Goal: Information Seeking & Learning: Learn about a topic

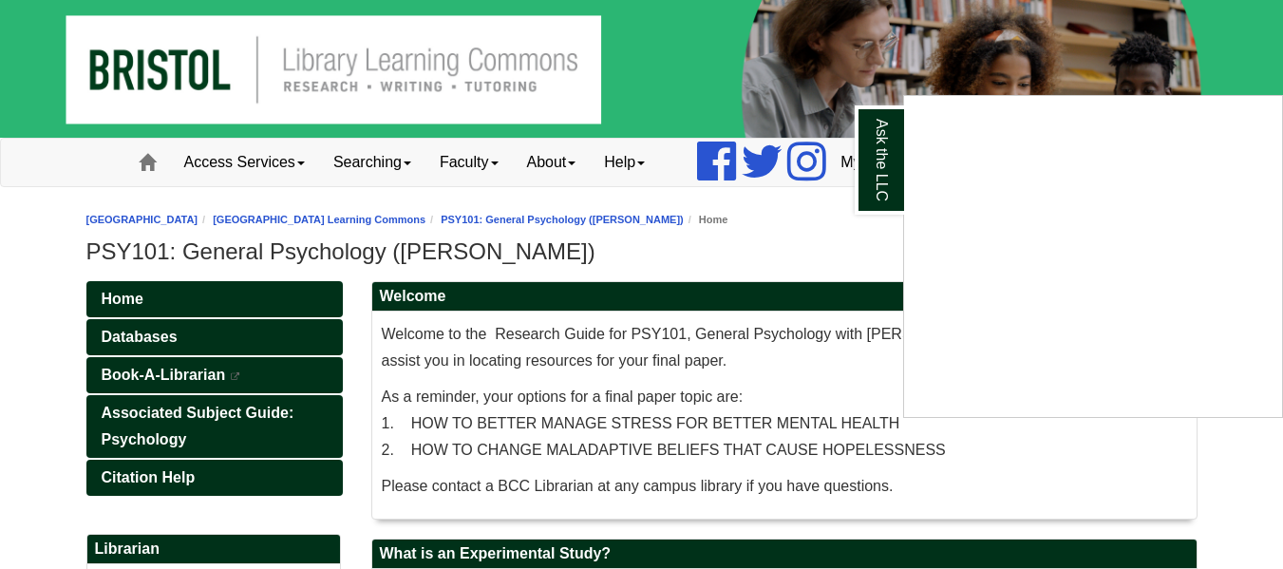
click at [770, 254] on div "Ask the LLC" at bounding box center [641, 284] width 1283 height 569
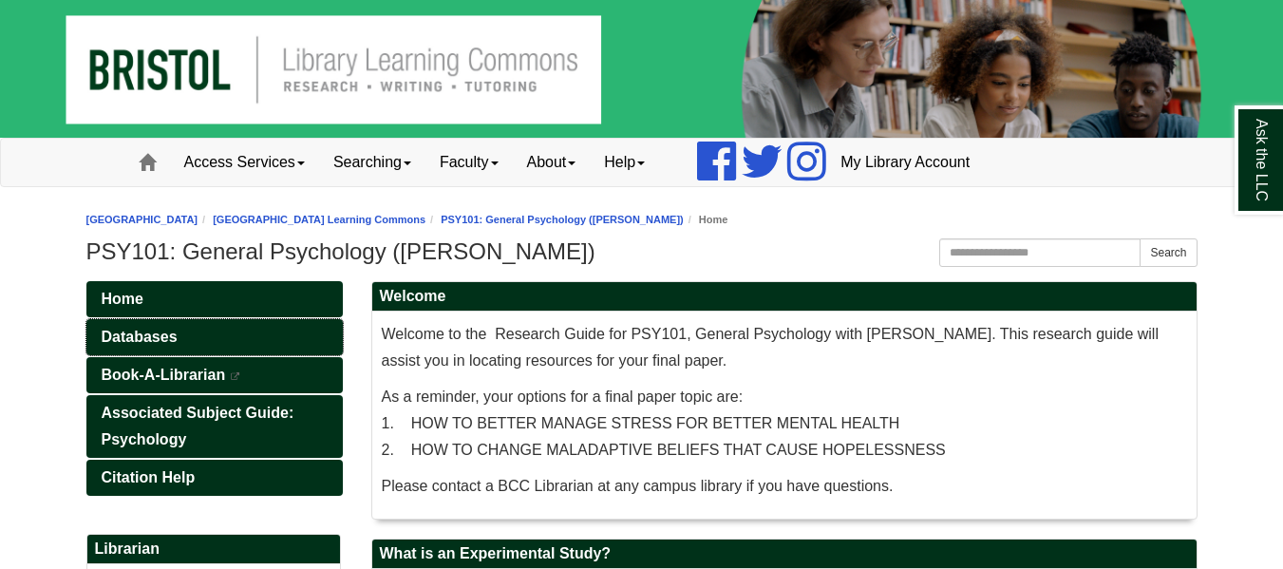
click at [253, 347] on link "Databases" at bounding box center [214, 337] width 256 height 36
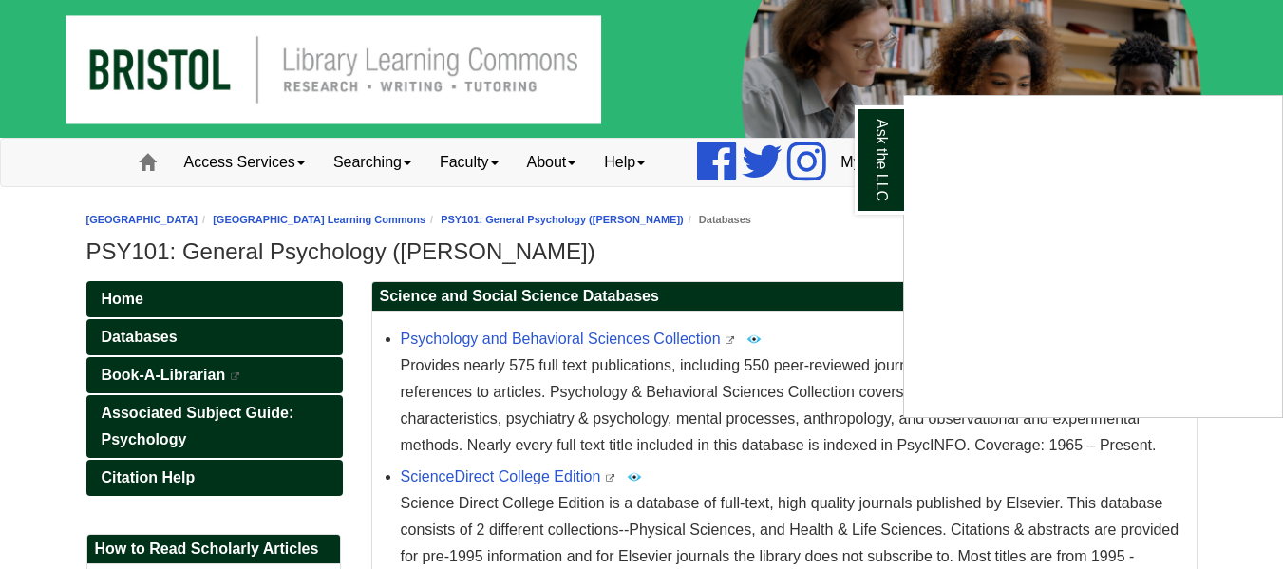
click at [212, 293] on div "Ask the LLC" at bounding box center [641, 284] width 1283 height 569
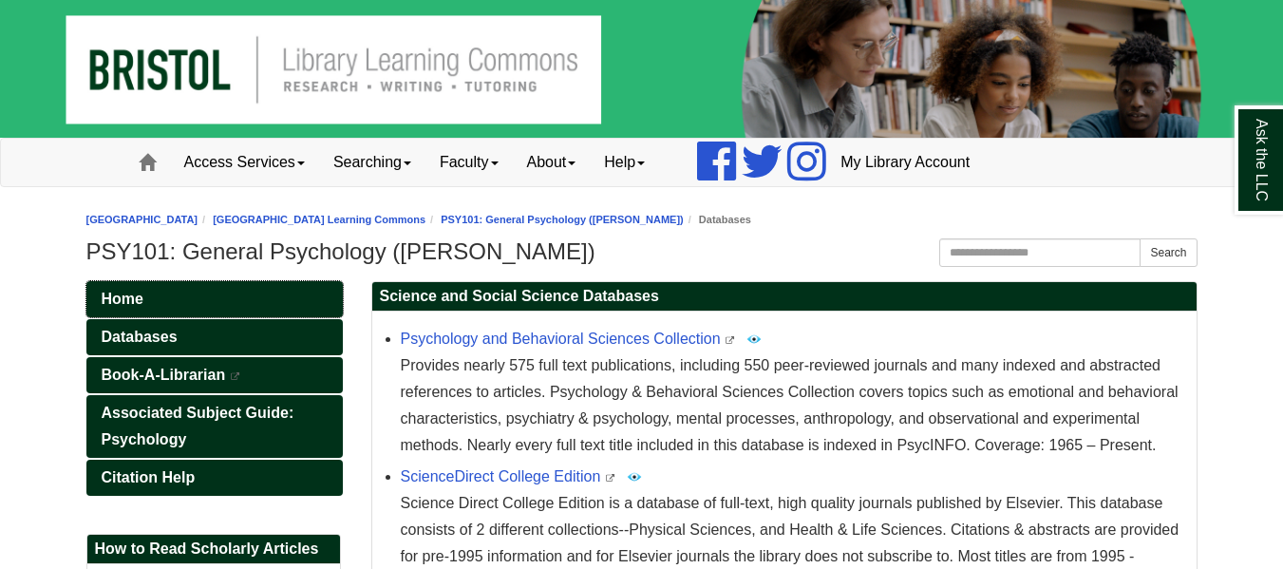
click at [171, 310] on link "Home" at bounding box center [214, 299] width 256 height 36
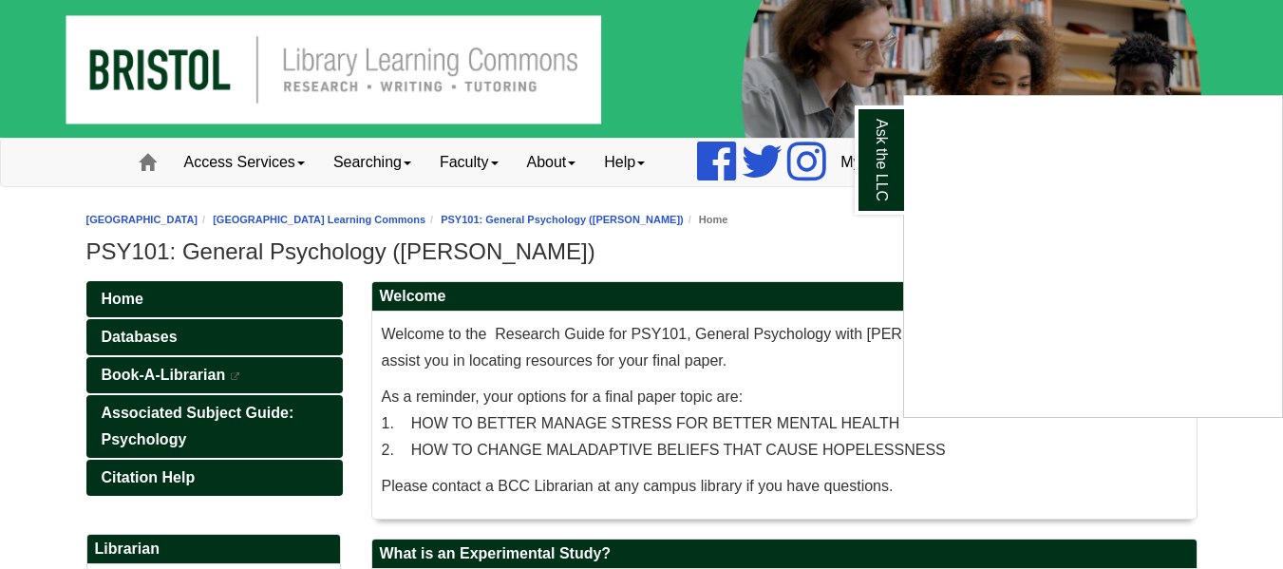
click at [1270, 43] on div "Ask the LLC" at bounding box center [641, 284] width 1283 height 569
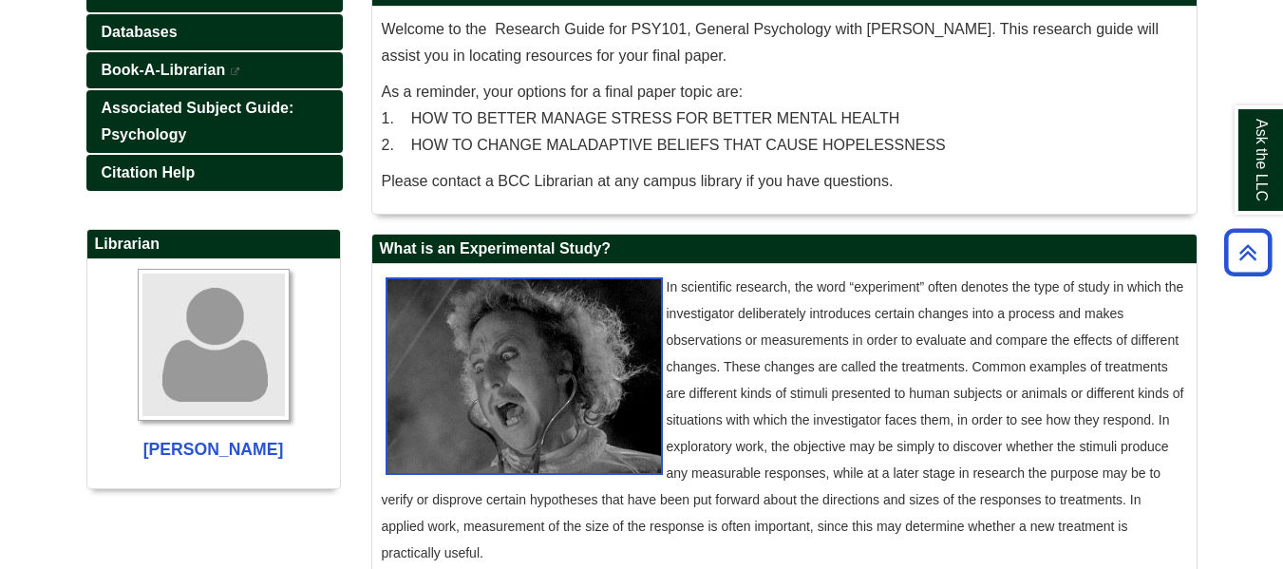
scroll to position [181, 0]
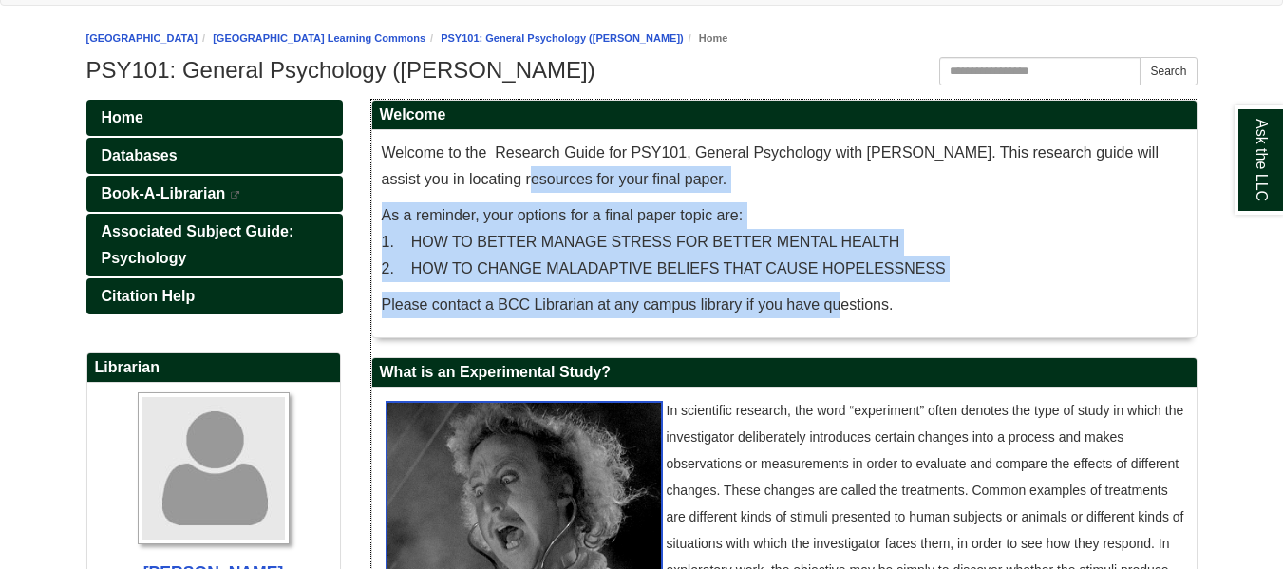
drag, startPoint x: 605, startPoint y: 178, endPoint x: 901, endPoint y: 298, distance: 319.4
click at [901, 298] on div "Welcome to the Research Guide for PSY101, General Psychology with Professor Dev…" at bounding box center [784, 234] width 805 height 188
click at [928, 263] on span "As a reminder, your options for a final paper topic are: 1. HOW TO BETTER MANAG…" at bounding box center [664, 241] width 564 height 69
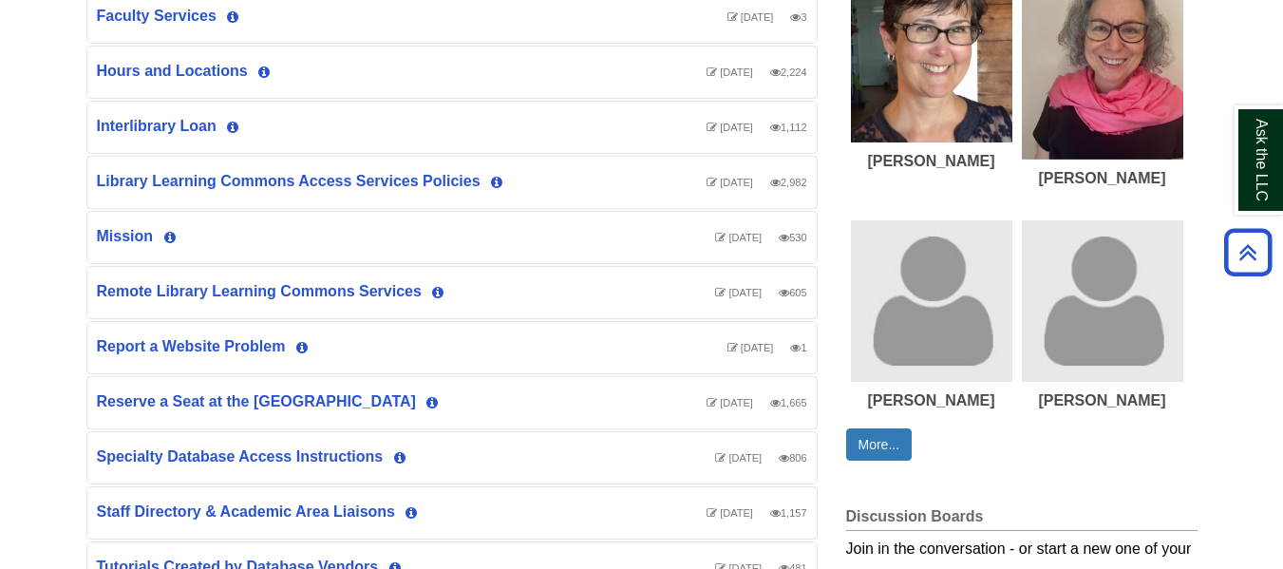
scroll to position [703, 0]
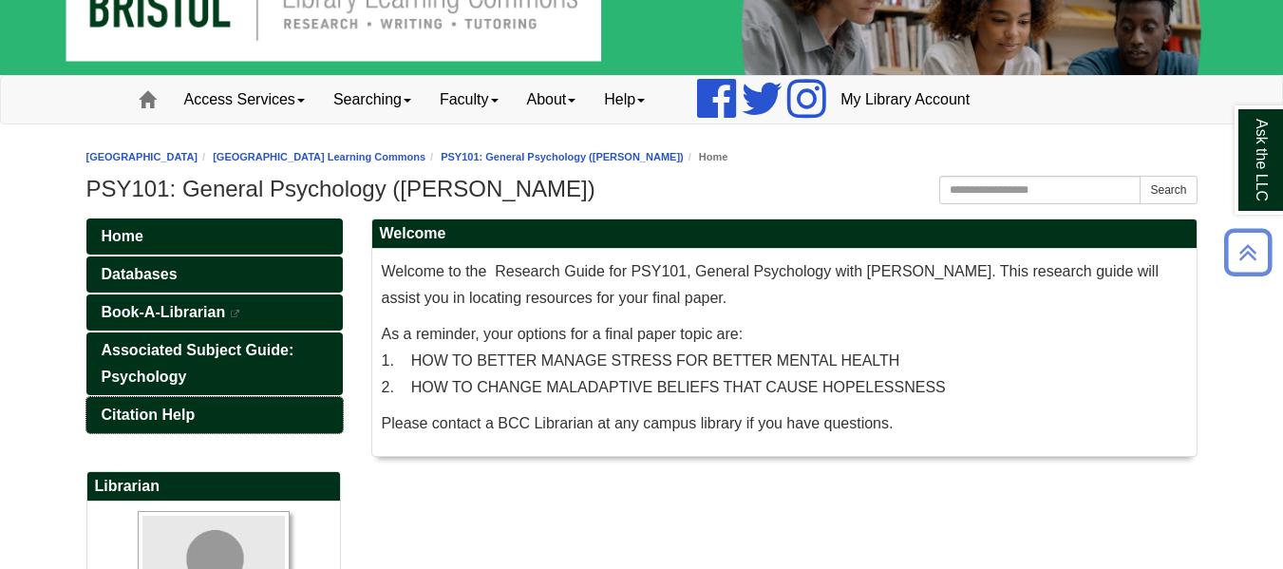
scroll to position [62, 0]
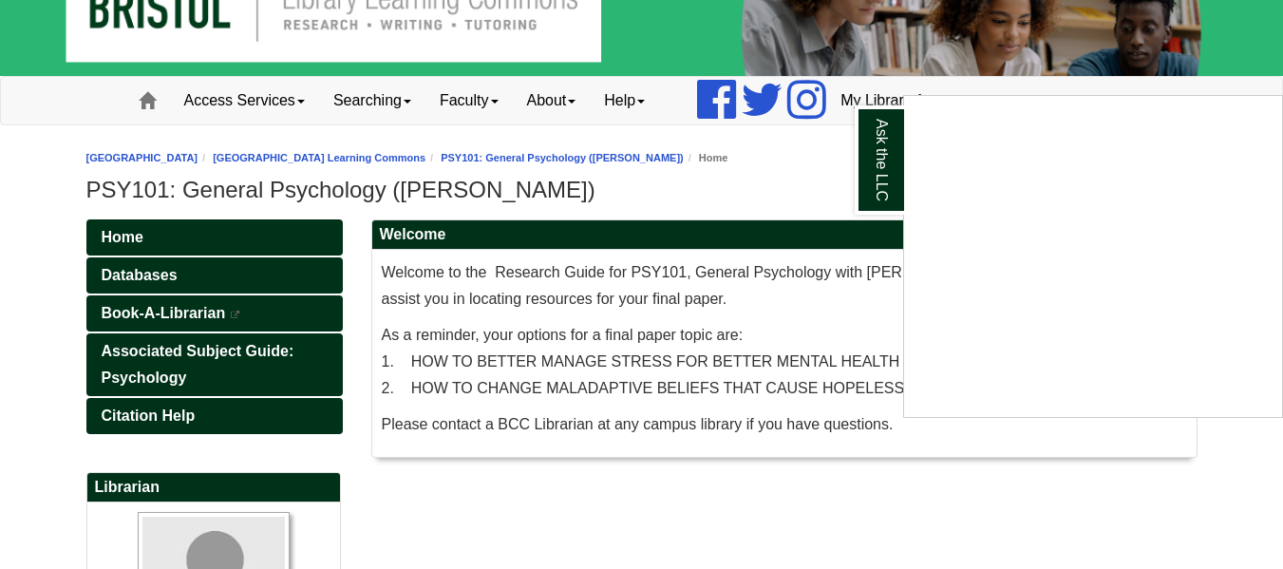
click at [738, 204] on div "Ask the LLC" at bounding box center [641, 284] width 1283 height 569
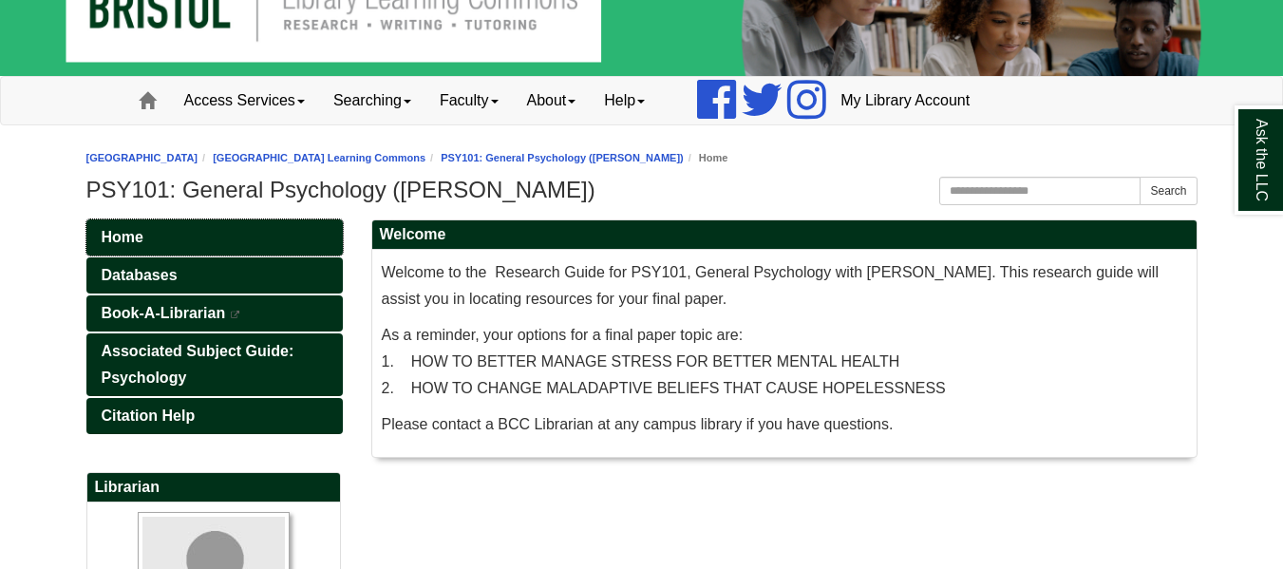
click at [168, 253] on link "Home" at bounding box center [214, 237] width 256 height 36
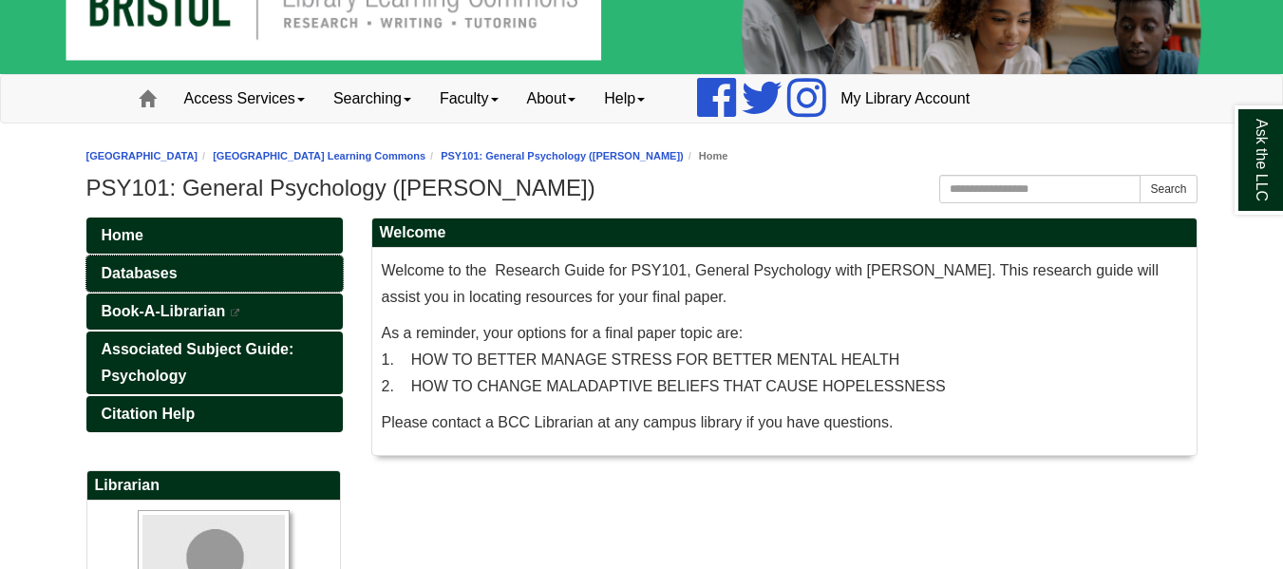
click at [178, 272] on link "Databases" at bounding box center [214, 273] width 256 height 36
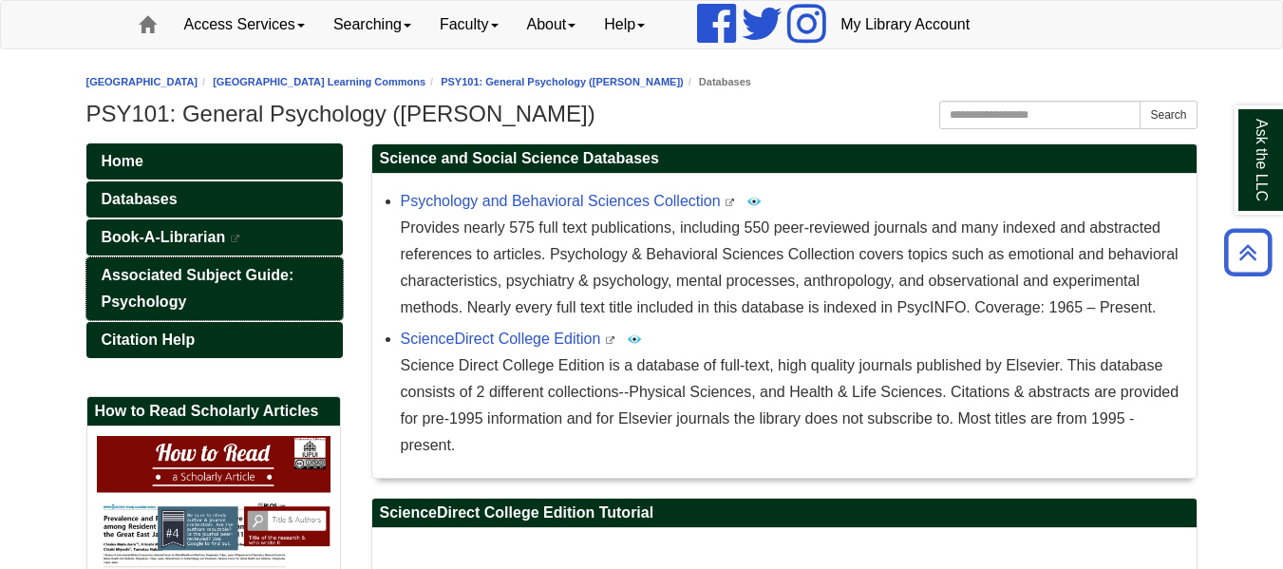
scroll to position [144, 0]
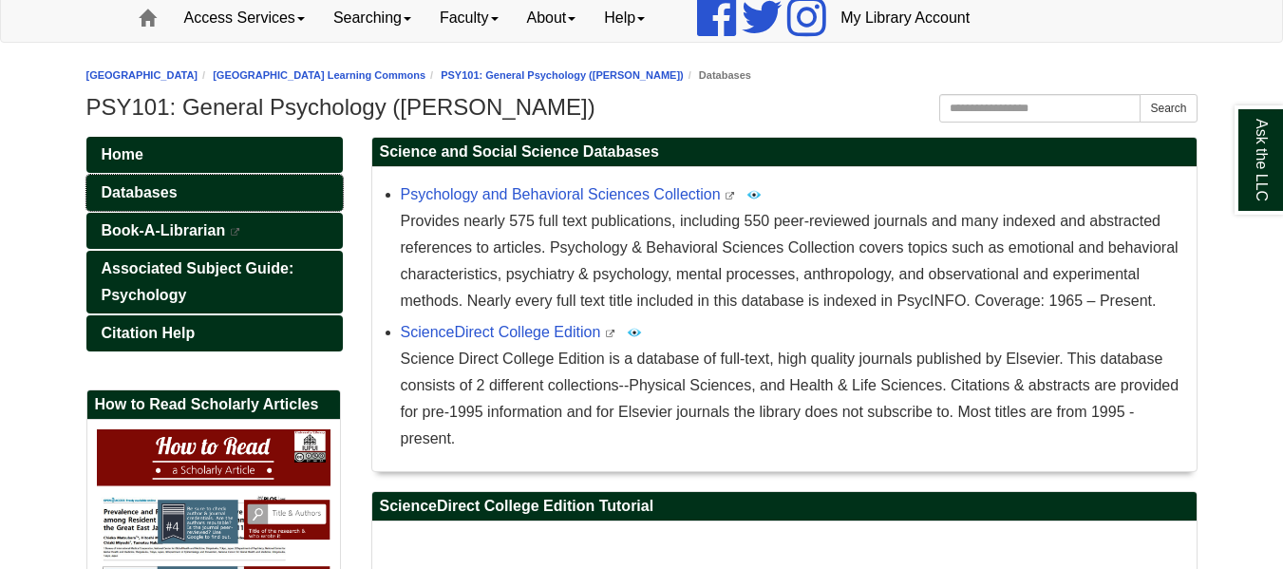
click at [178, 191] on link "Databases" at bounding box center [214, 193] width 256 height 36
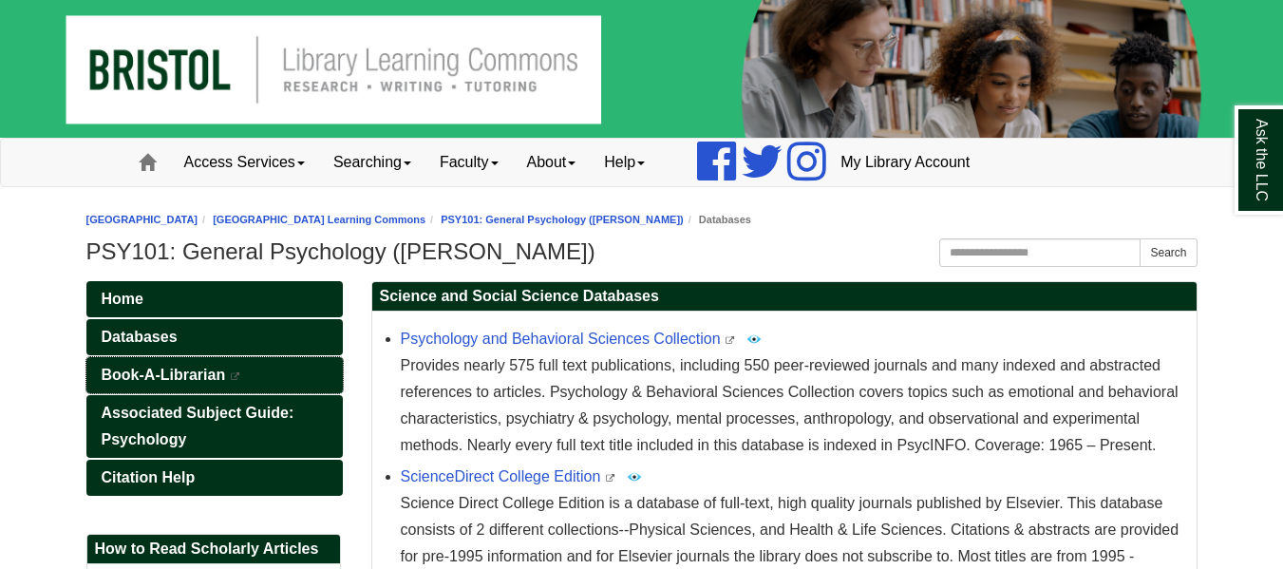
click at [220, 373] on span "Book-A-Librarian" at bounding box center [164, 374] width 124 height 16
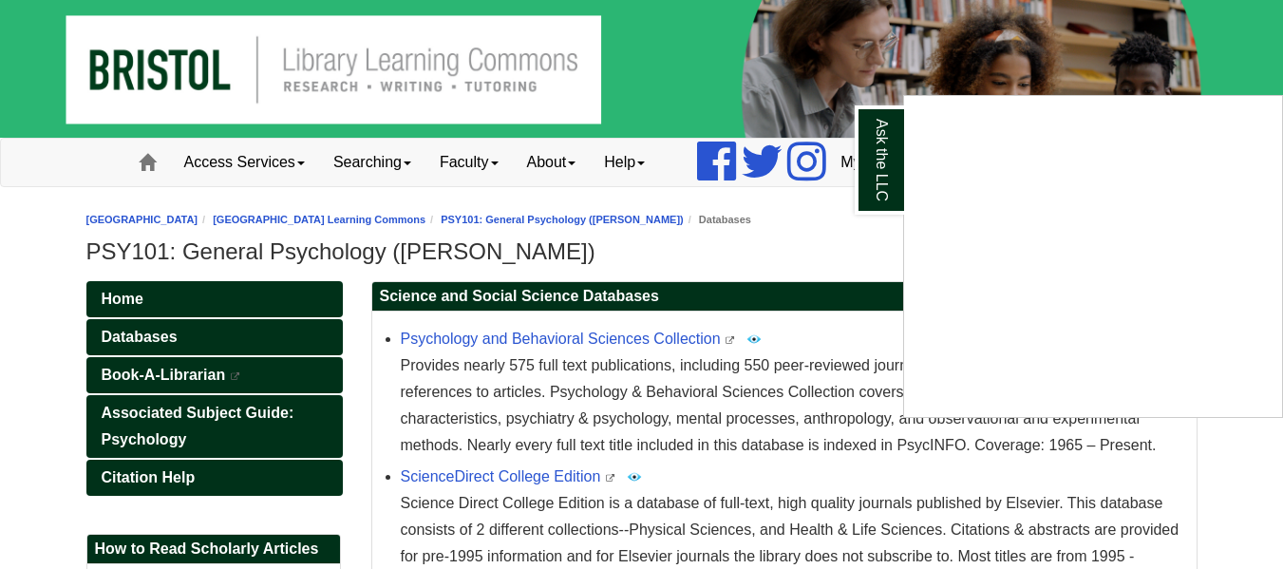
click at [242, 433] on div "Ask the LLC" at bounding box center [641, 284] width 1283 height 569
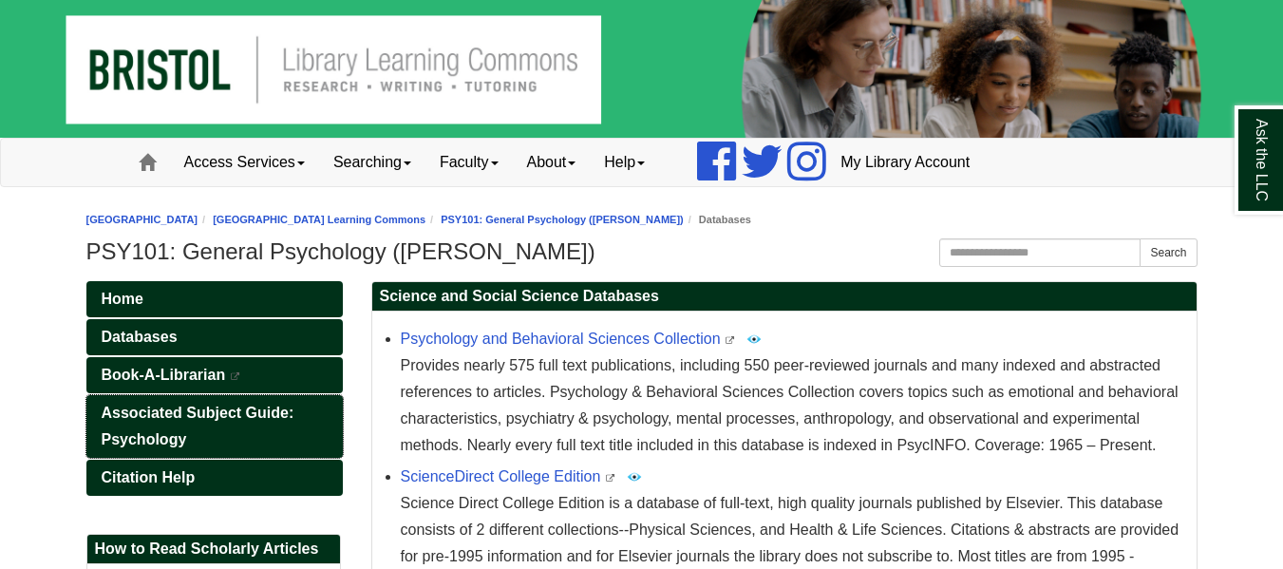
click at [223, 411] on span "Associated Subject Guide: Psychology" at bounding box center [198, 425] width 193 height 43
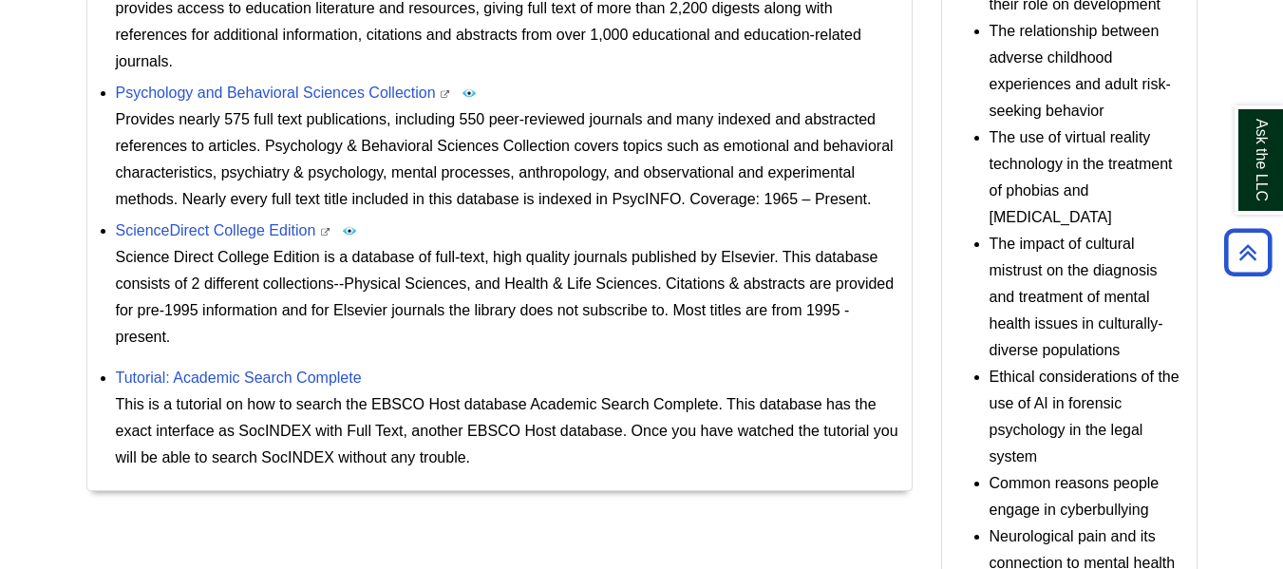
scroll to position [1404, 0]
